Goal: Task Accomplishment & Management: Manage account settings

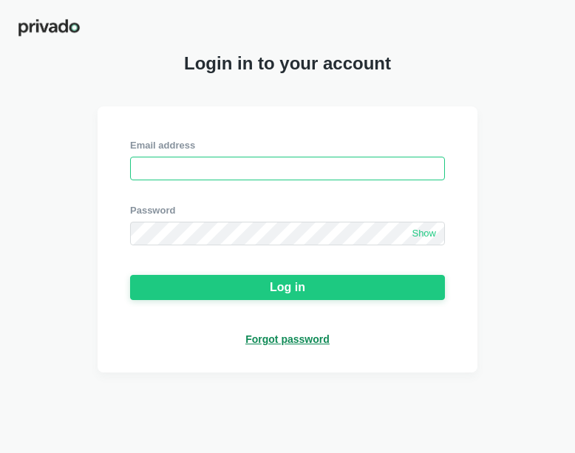
drag, startPoint x: 0, startPoint y: 0, endPoint x: 171, endPoint y: 173, distance: 243.5
click at [171, 173] on input "email" at bounding box center [287, 169] width 315 height 24
type input "[EMAIL_ADDRESS][DOMAIN_NAME]"
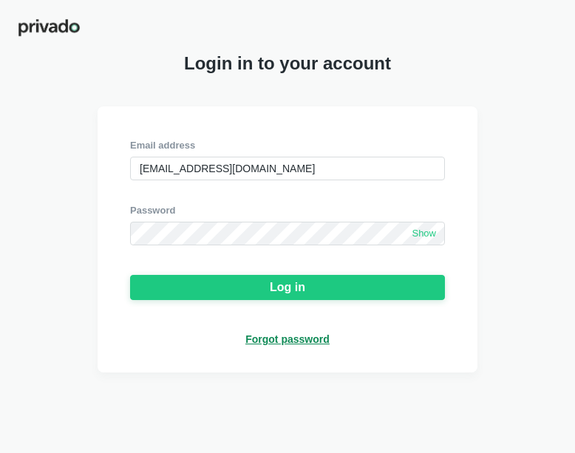
click at [429, 238] on span "Show" at bounding box center [424, 234] width 24 height 13
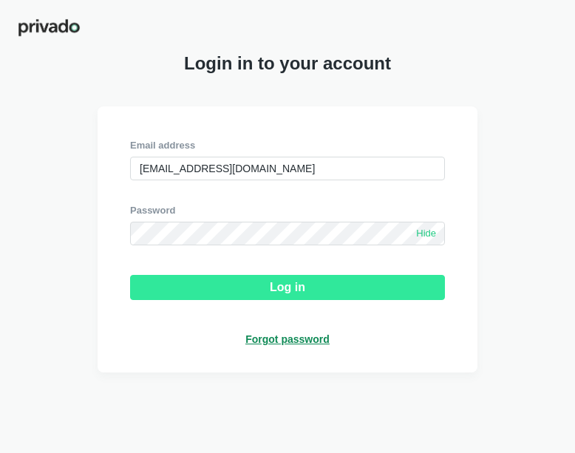
click at [338, 291] on button "Log in" at bounding box center [287, 287] width 315 height 25
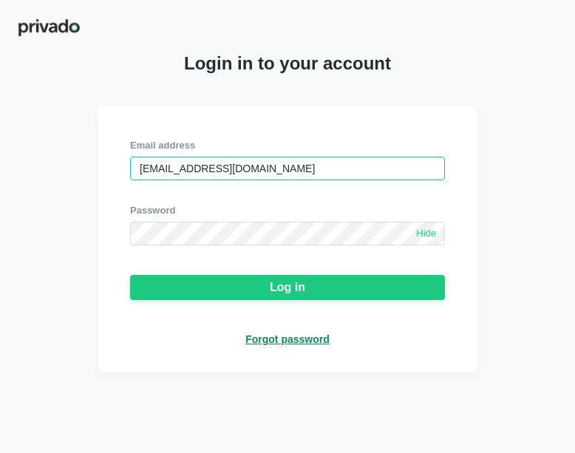
click at [298, 173] on input "[EMAIL_ADDRESS][DOMAIN_NAME]" at bounding box center [287, 169] width 315 height 24
drag, startPoint x: 298, startPoint y: 173, endPoint x: 125, endPoint y: 180, distance: 173.1
click at [125, 180] on div "Email address [EMAIL_ADDRESS][DOMAIN_NAME] Password Hide Log in Forgot password" at bounding box center [288, 239] width 380 height 266
type input "pvnqfljv531970"
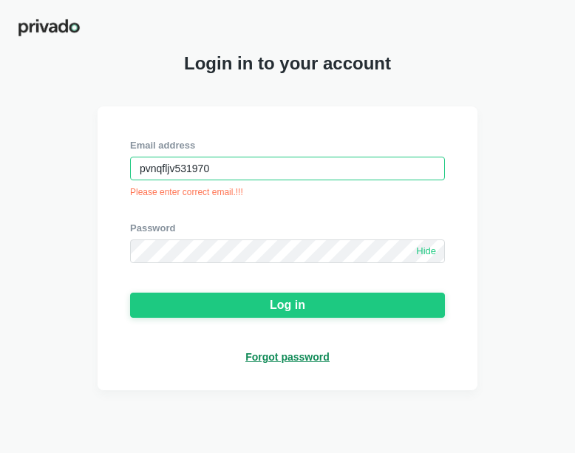
drag, startPoint x: 229, startPoint y: 174, endPoint x: 133, endPoint y: 171, distance: 96.1
click at [133, 171] on input "pvnqfljv531970" at bounding box center [287, 169] width 315 height 24
paste input "[EMAIL_ADDRESS][DOMAIN_NAME]"
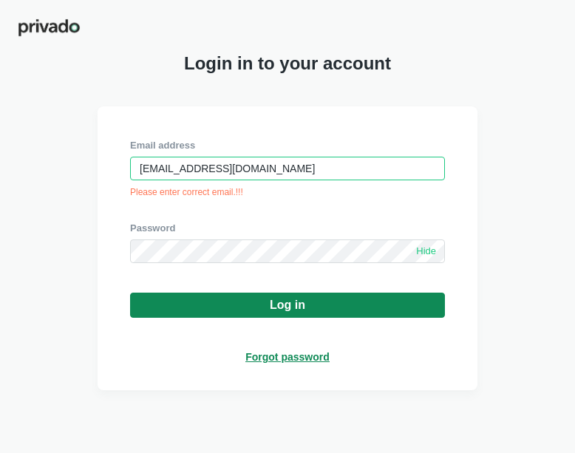
type input "[EMAIL_ADDRESS][DOMAIN_NAME]"
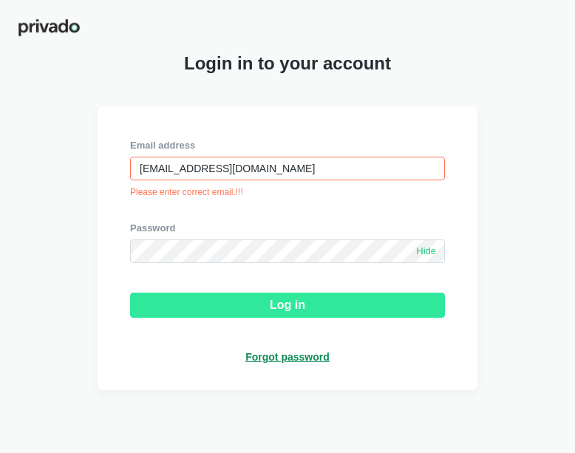
click at [200, 303] on button "Log in" at bounding box center [287, 305] width 315 height 25
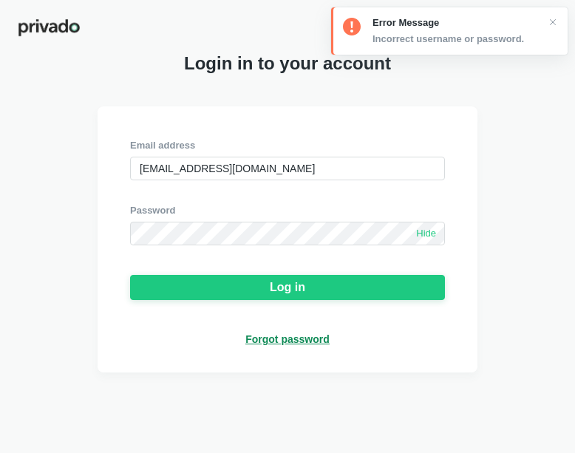
click at [295, 343] on div "Forgot password" at bounding box center [287, 339] width 84 height 13
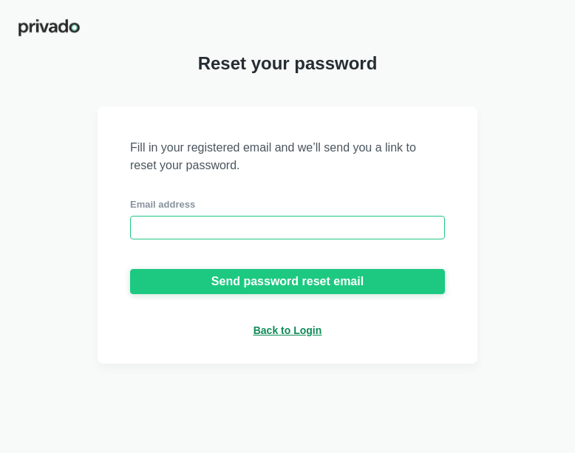
click at [167, 225] on input "email" at bounding box center [287, 228] width 315 height 24
paste input "[EMAIL_ADDRESS][DOMAIN_NAME]"
type input "[EMAIL_ADDRESS][DOMAIN_NAME]"
click at [167, 225] on input "[EMAIL_ADDRESS][DOMAIN_NAME]" at bounding box center [287, 228] width 315 height 24
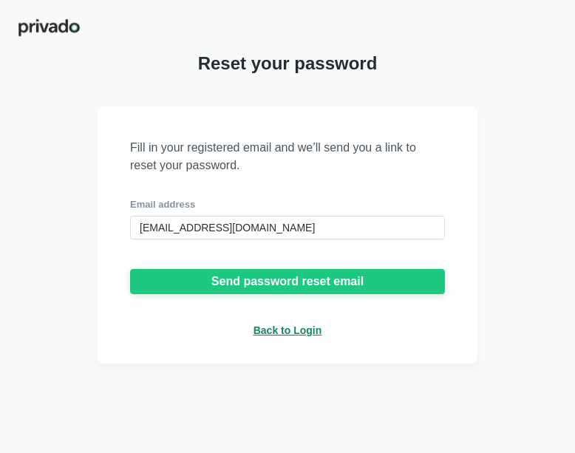
click at [87, 231] on div "Fill in your registered email and we’ll send you a link to reset your password.…" at bounding box center [287, 234] width 575 height 257
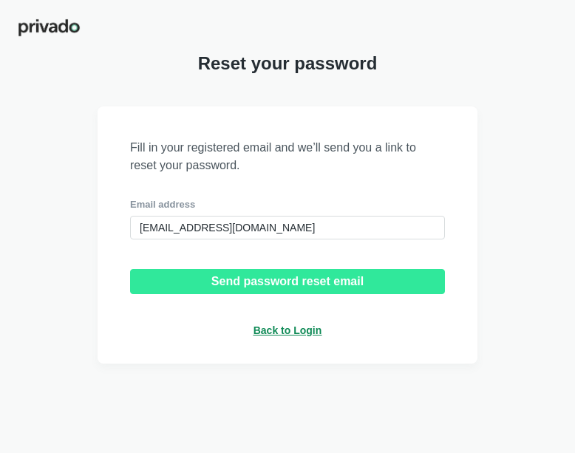
click at [191, 283] on button "Send password reset email" at bounding box center [287, 281] width 315 height 25
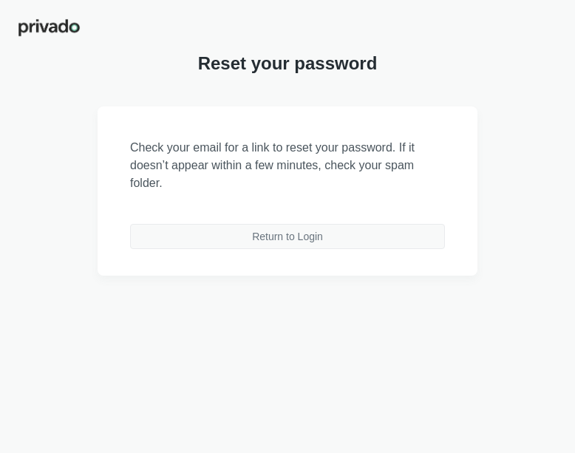
click at [195, 243] on button "Return to Login" at bounding box center [287, 236] width 315 height 25
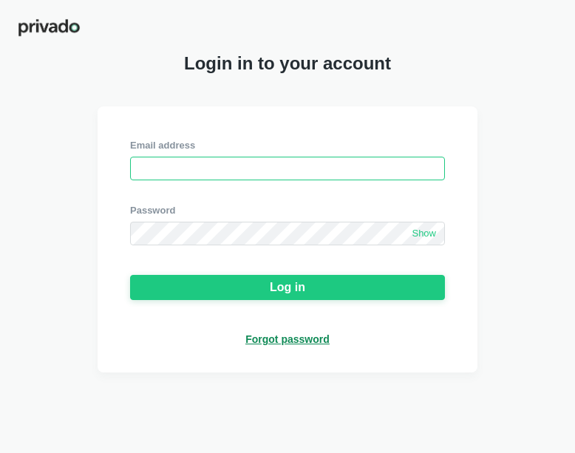
type input "[EMAIL_ADDRESS][DOMAIN_NAME]"
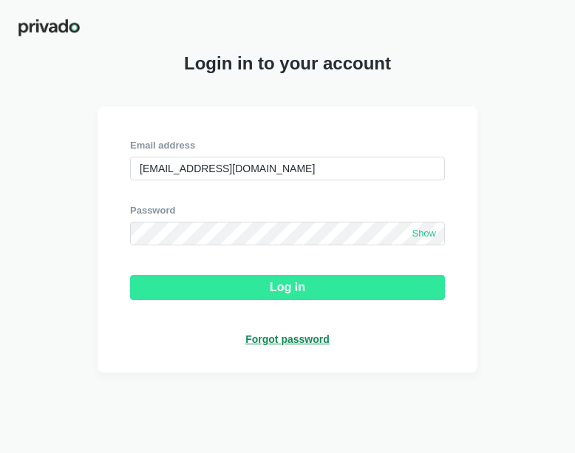
click at [364, 293] on button "Log in" at bounding box center [287, 287] width 315 height 25
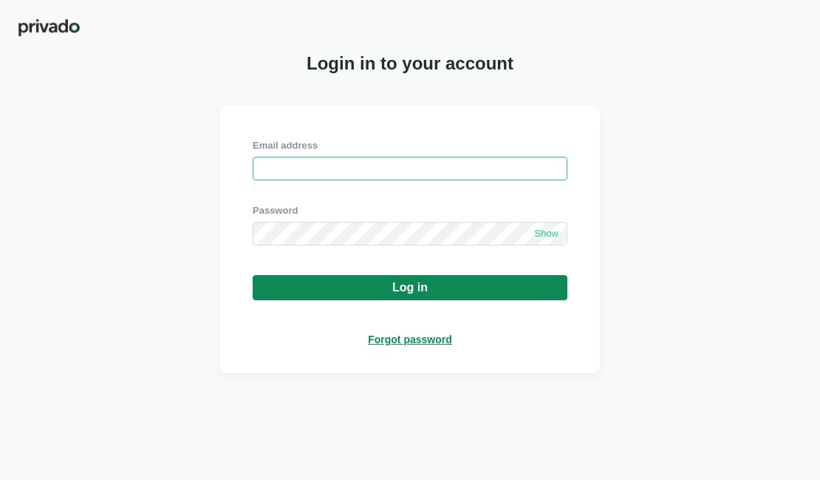
type input "[EMAIL_ADDRESS][DOMAIN_NAME]"
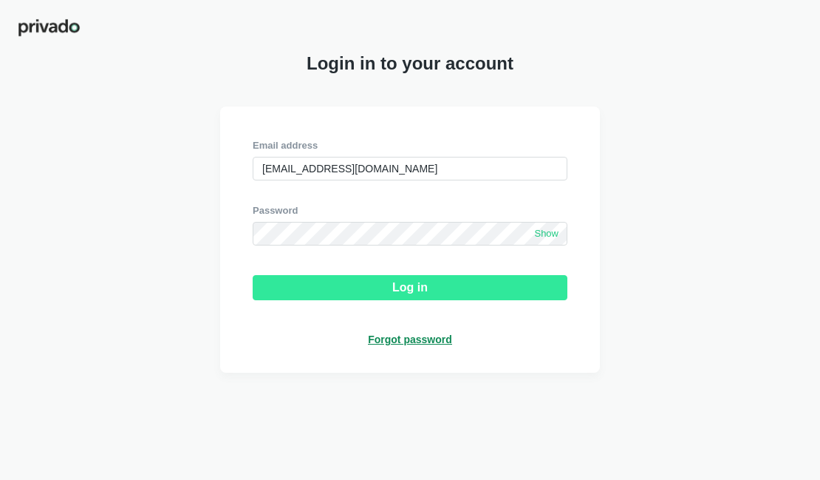
click at [388, 293] on button "Log in" at bounding box center [410, 287] width 315 height 25
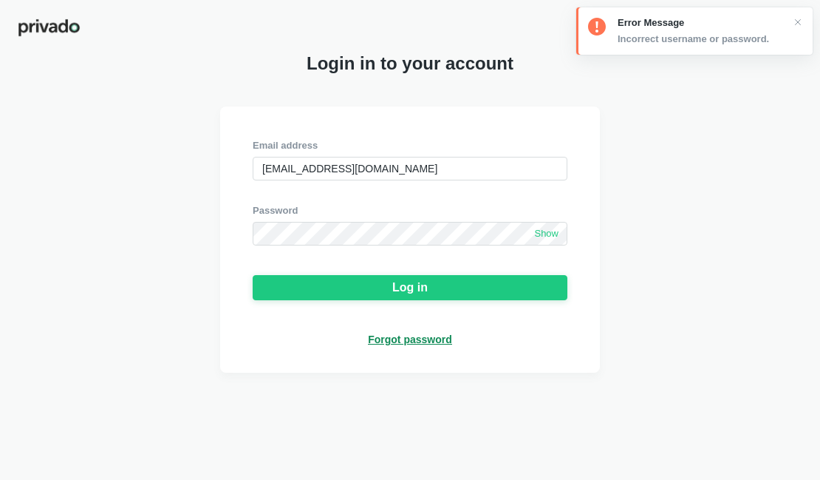
click at [405, 343] on div "Forgot password" at bounding box center [410, 339] width 84 height 13
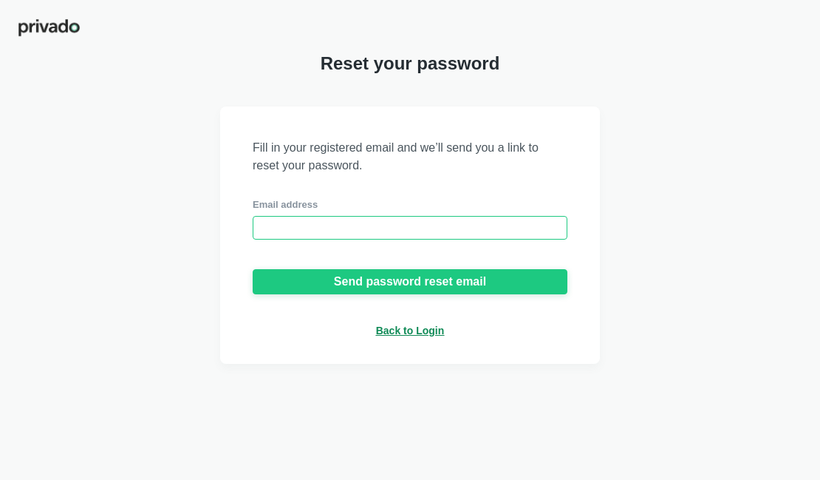
click at [302, 227] on input "email" at bounding box center [410, 228] width 315 height 24
type input "[EMAIL_ADDRESS][DOMAIN_NAME]"
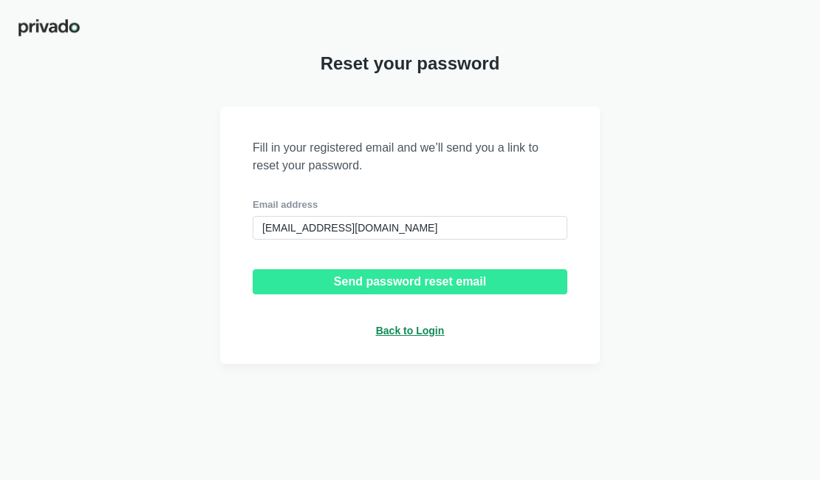
click at [367, 276] on div "Send password reset email" at bounding box center [410, 281] width 152 height 13
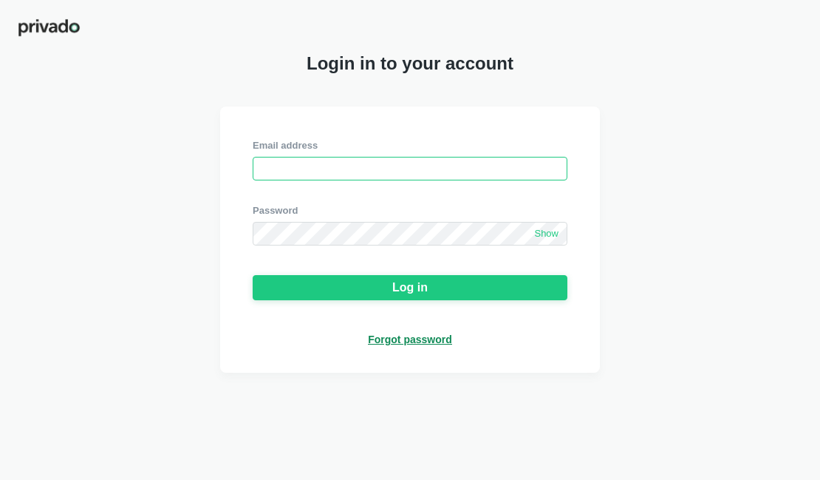
type input "[EMAIL_ADDRESS][DOMAIN_NAME]"
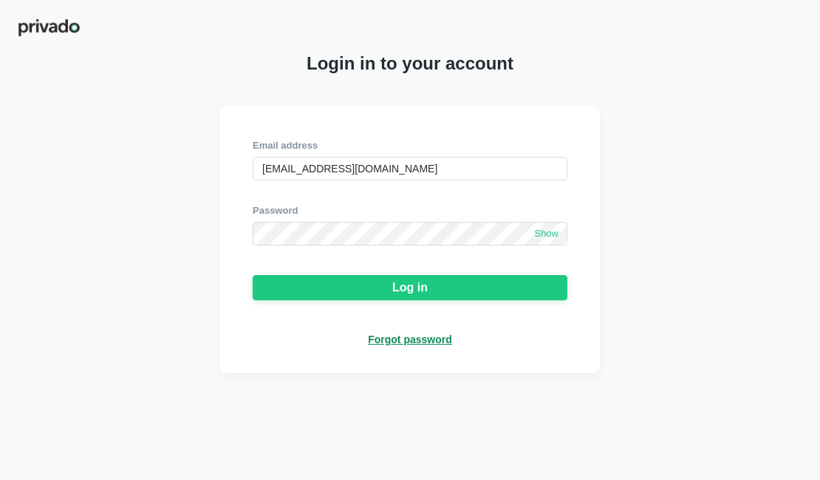
click at [554, 240] on span "Show" at bounding box center [546, 234] width 24 height 13
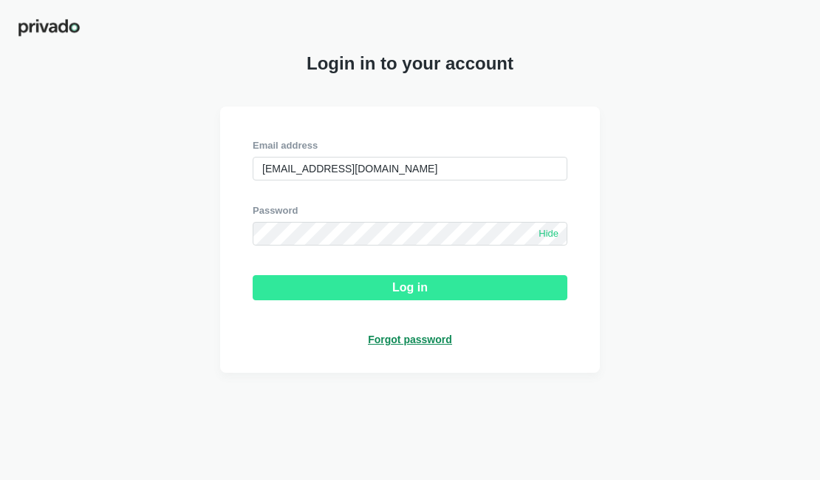
click at [391, 290] on button "Log in" at bounding box center [410, 287] width 315 height 25
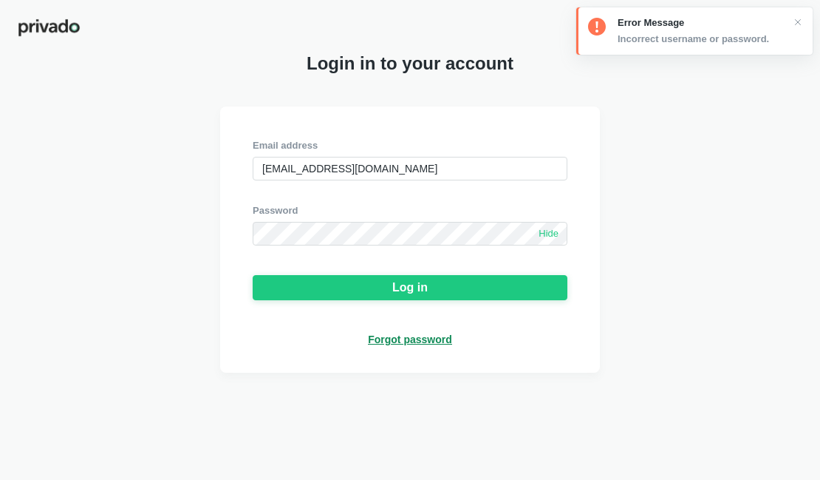
click at [399, 338] on div "Forgot password" at bounding box center [410, 339] width 84 height 13
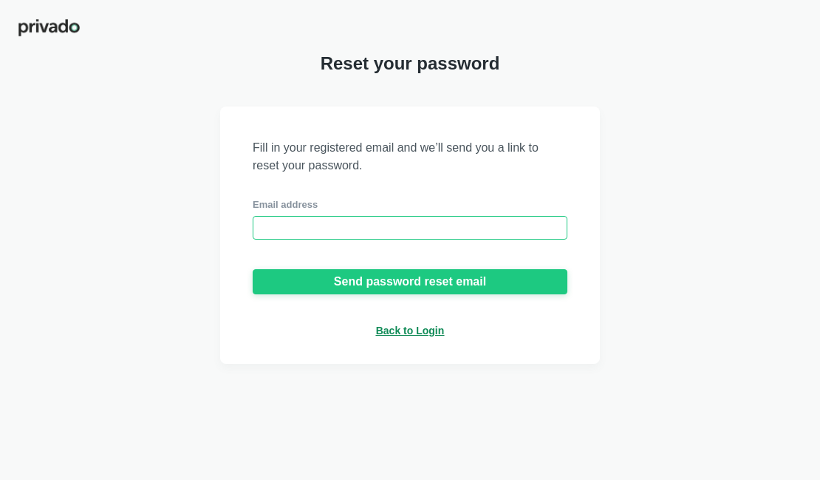
click at [276, 229] on input "email" at bounding box center [410, 228] width 315 height 24
type input "[EMAIL_ADDRESS][DOMAIN_NAME]"
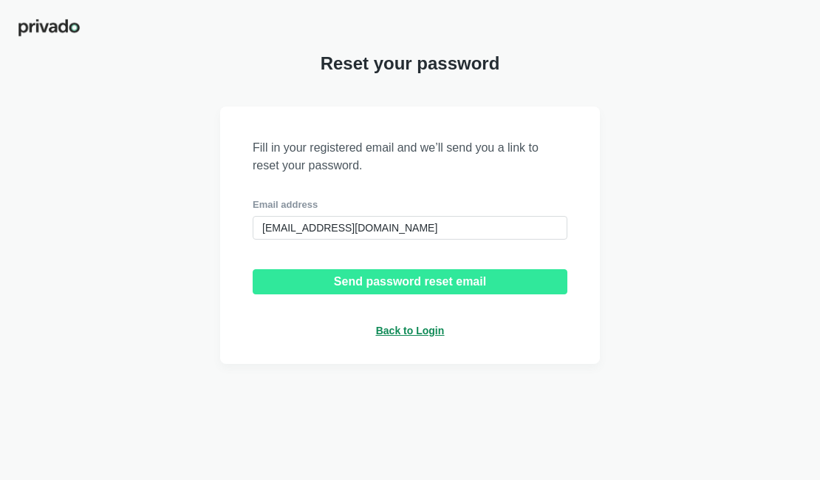
click at [375, 286] on div "Send password reset email" at bounding box center [410, 281] width 152 height 13
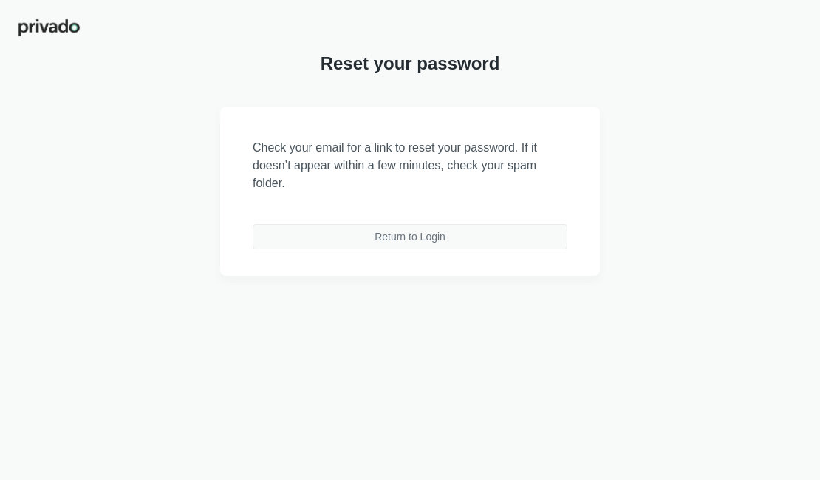
click at [341, 243] on button "Return to Login" at bounding box center [410, 236] width 315 height 25
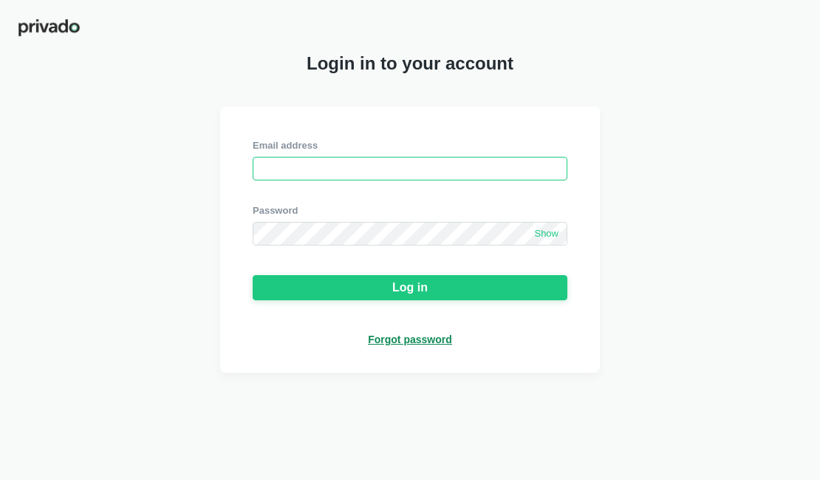
type input "[EMAIL_ADDRESS][DOMAIN_NAME]"
